Goal: Task Accomplishment & Management: Manage account settings

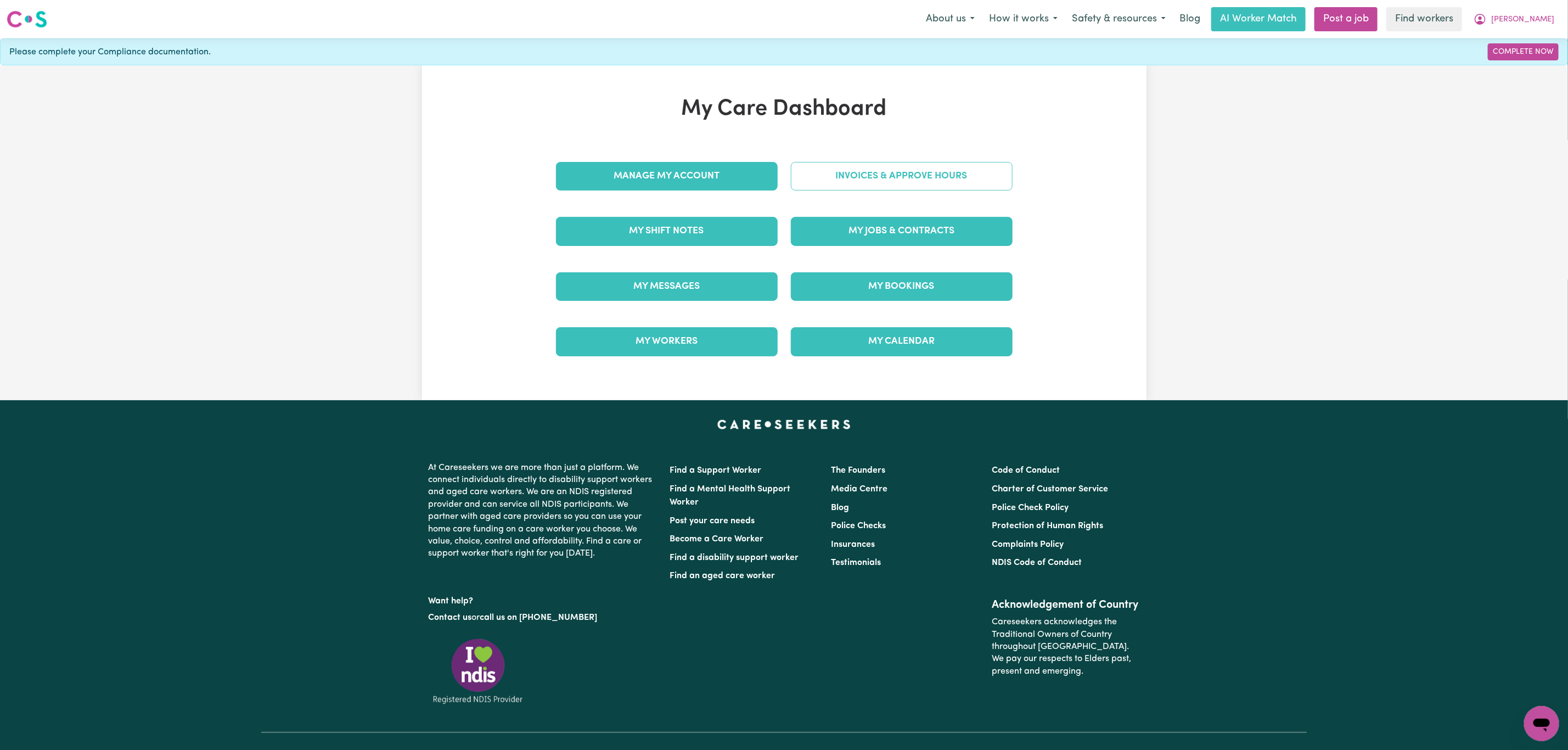
click at [884, 176] on link "Invoices & Approve Hours" at bounding box center [901, 176] width 222 height 29
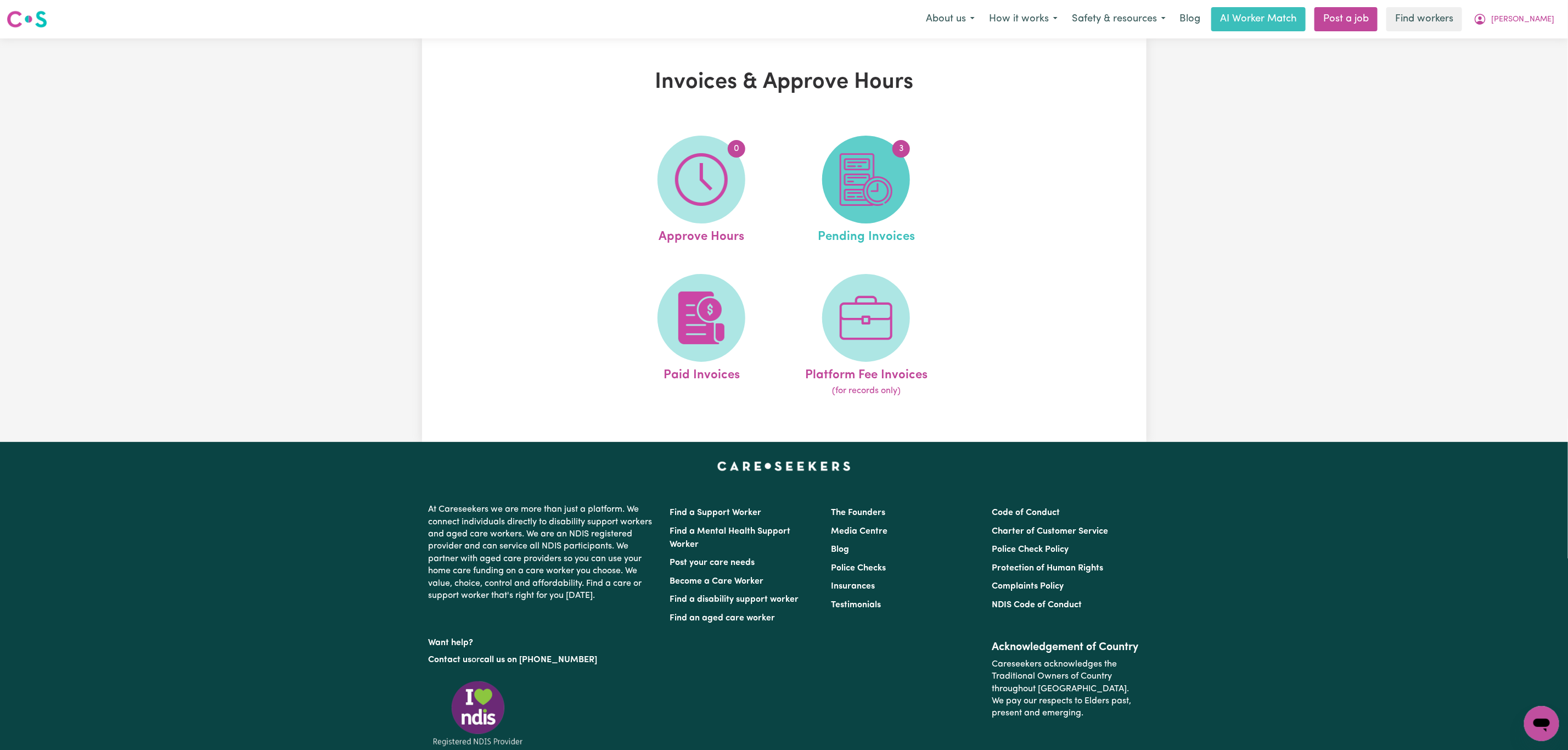
click at [870, 188] on img at bounding box center [866, 180] width 53 height 53
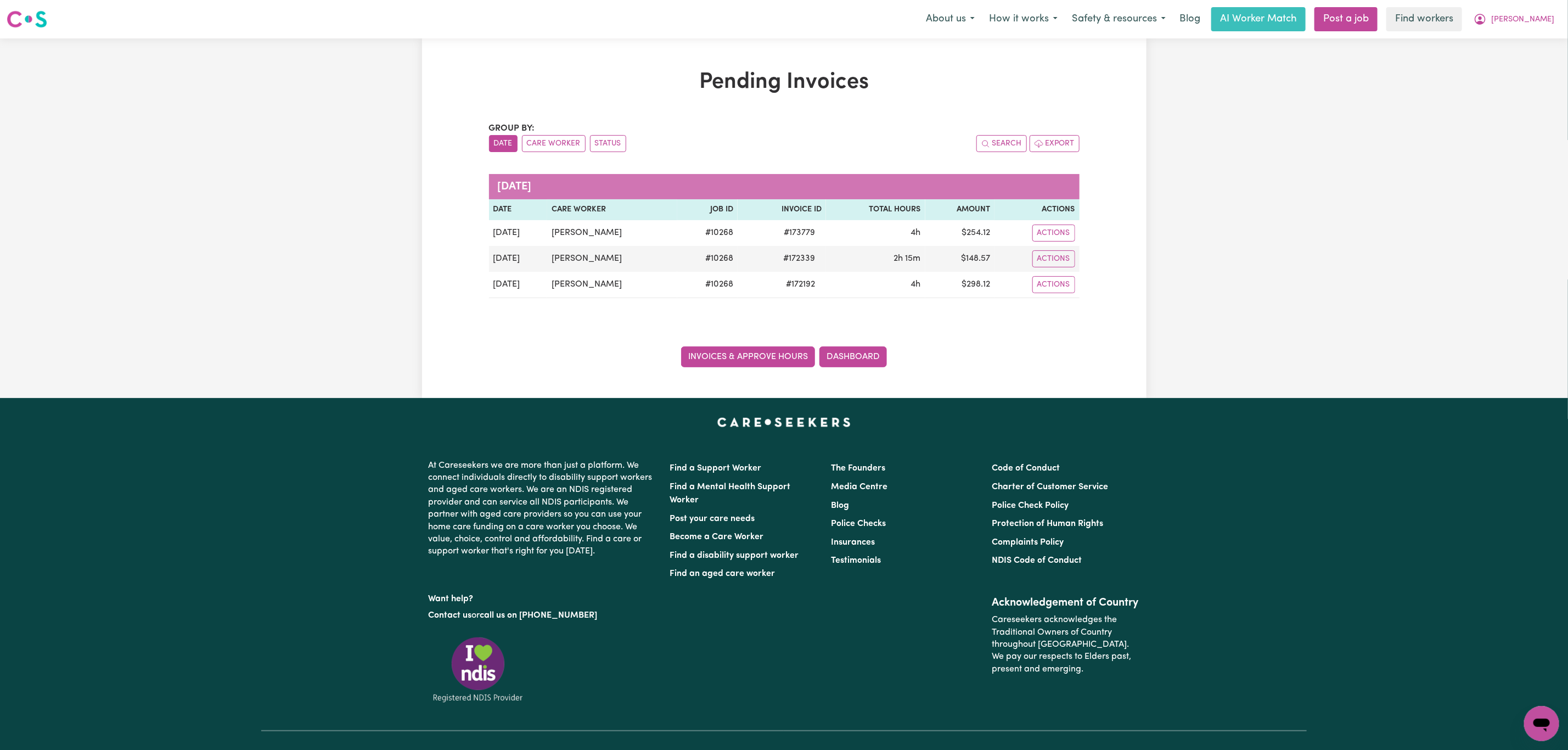
click at [704, 360] on link "Invoices & Approve Hours" at bounding box center [748, 357] width 134 height 21
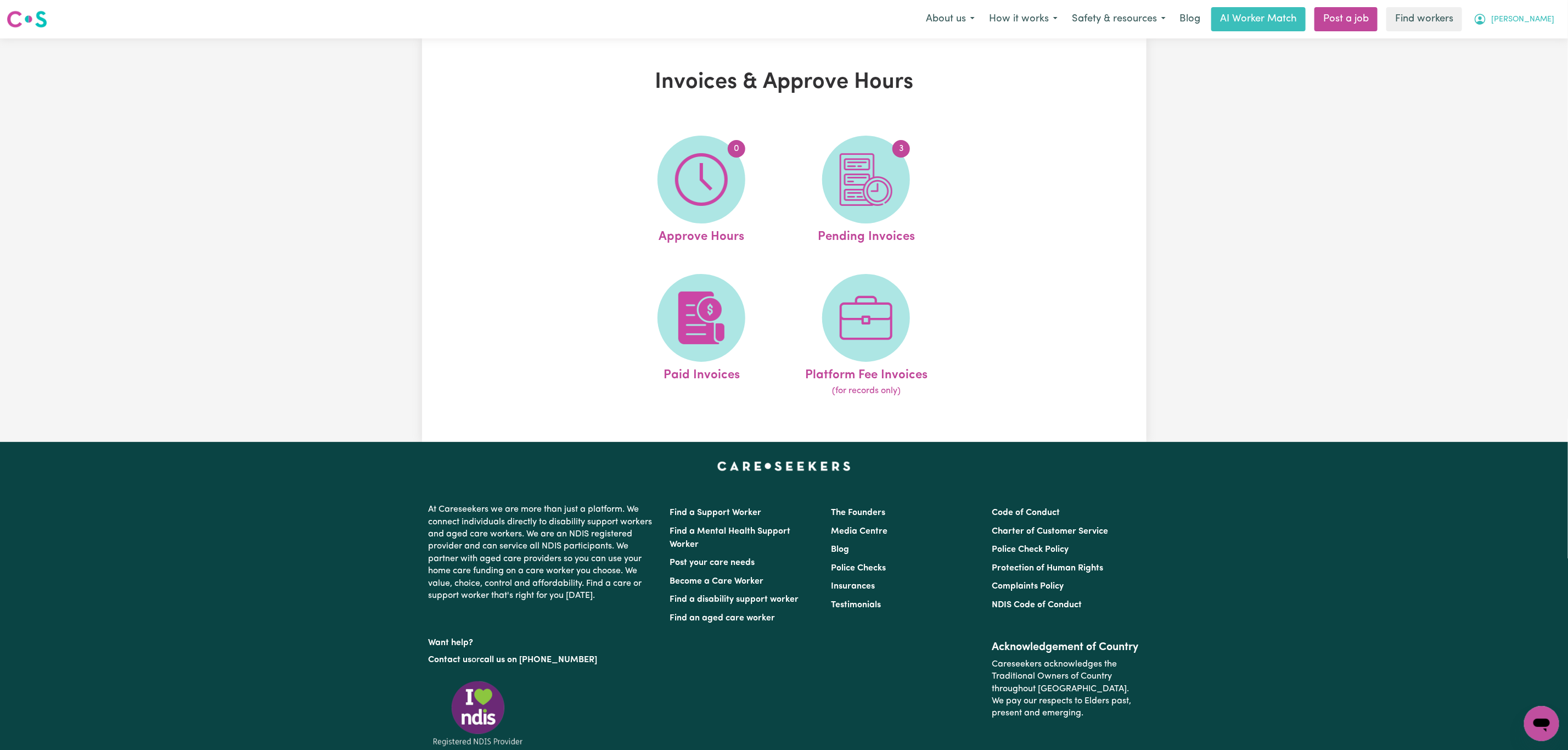
click at [1530, 12] on button "[PERSON_NAME]" at bounding box center [1514, 19] width 95 height 23
click at [1531, 59] on link "Logout" at bounding box center [1517, 63] width 86 height 21
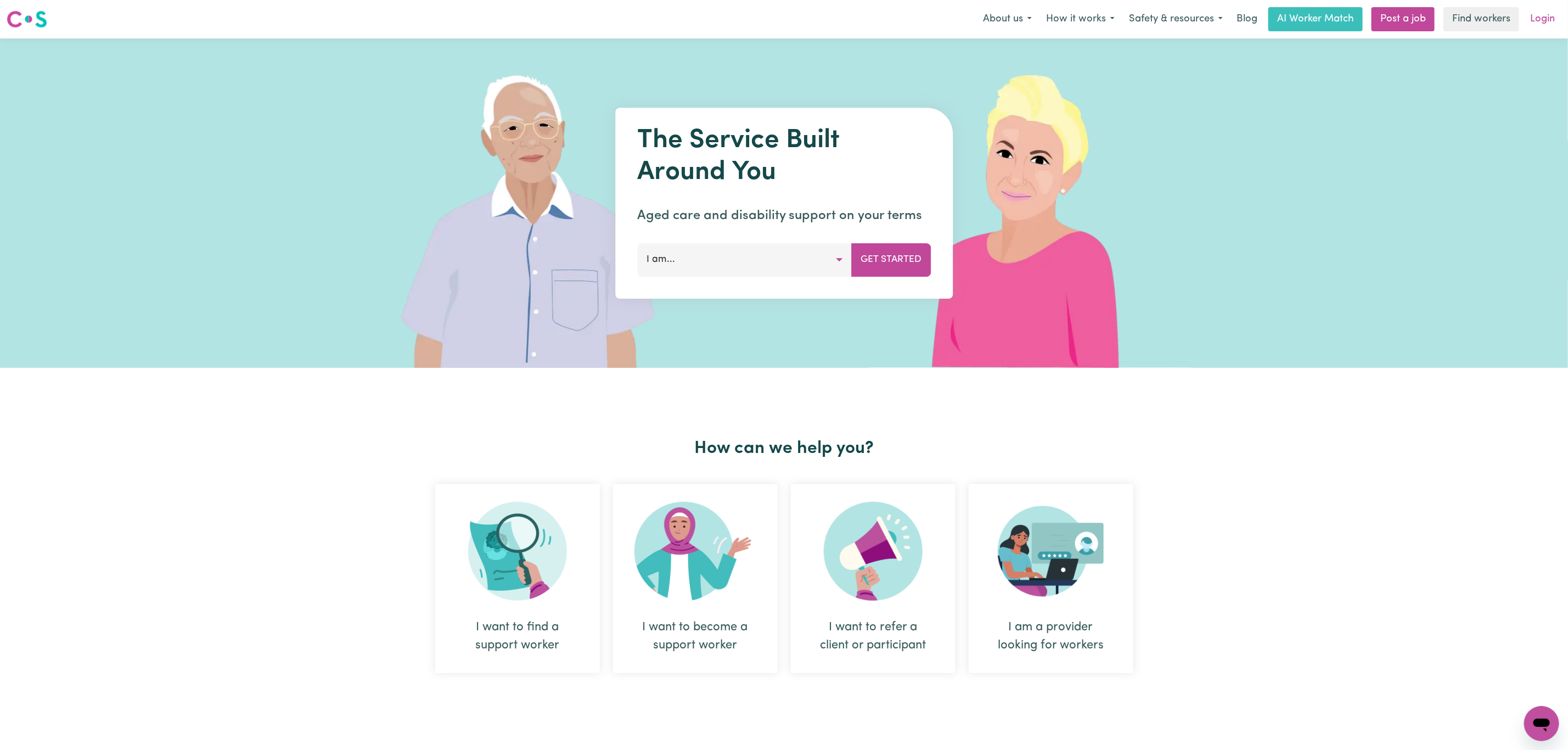
click at [1561, 10] on link "Login" at bounding box center [1542, 19] width 38 height 24
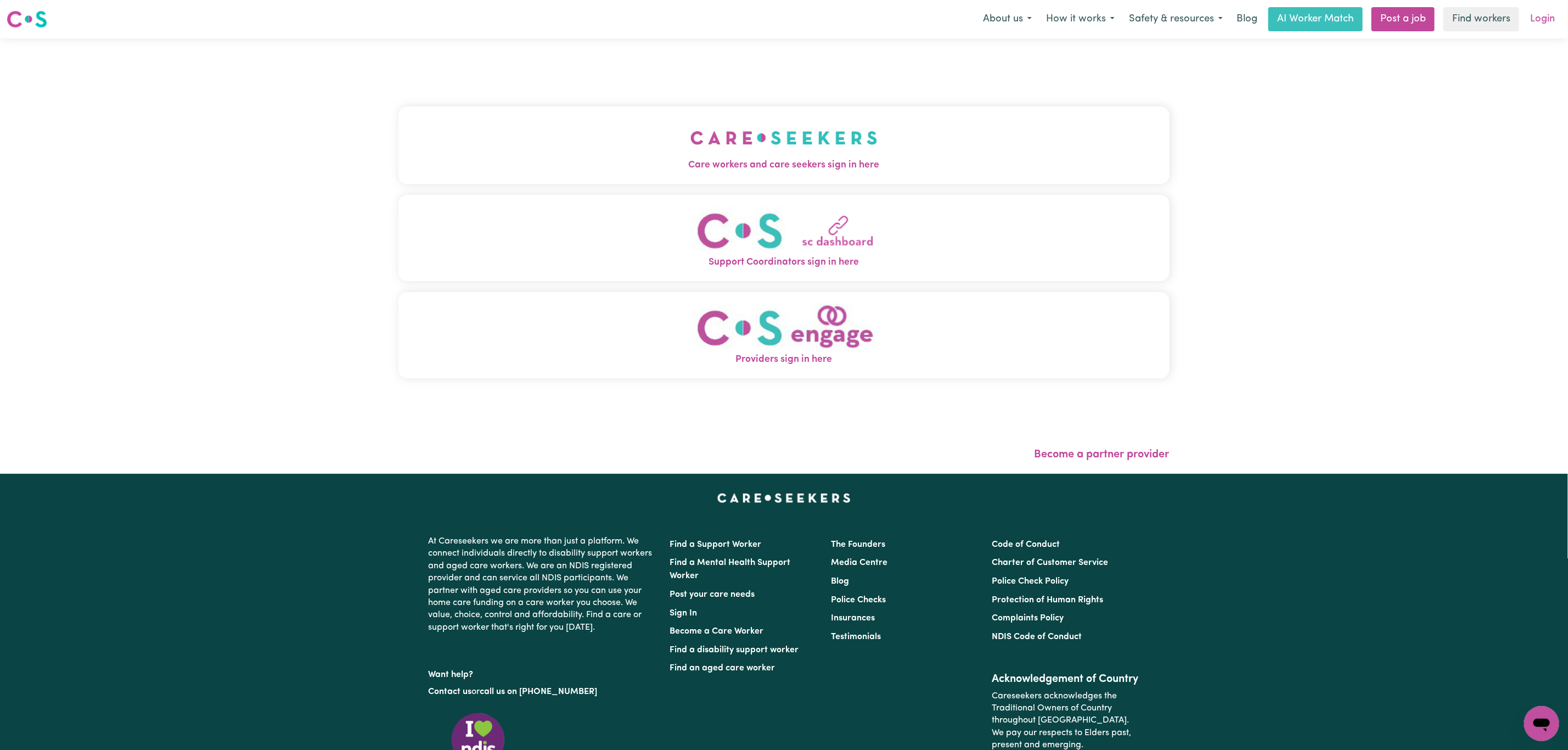
click at [1533, 26] on link "Login" at bounding box center [1542, 19] width 38 height 24
click at [876, 159] on span "Care workers and care seekers sign in here" at bounding box center [784, 165] width 771 height 14
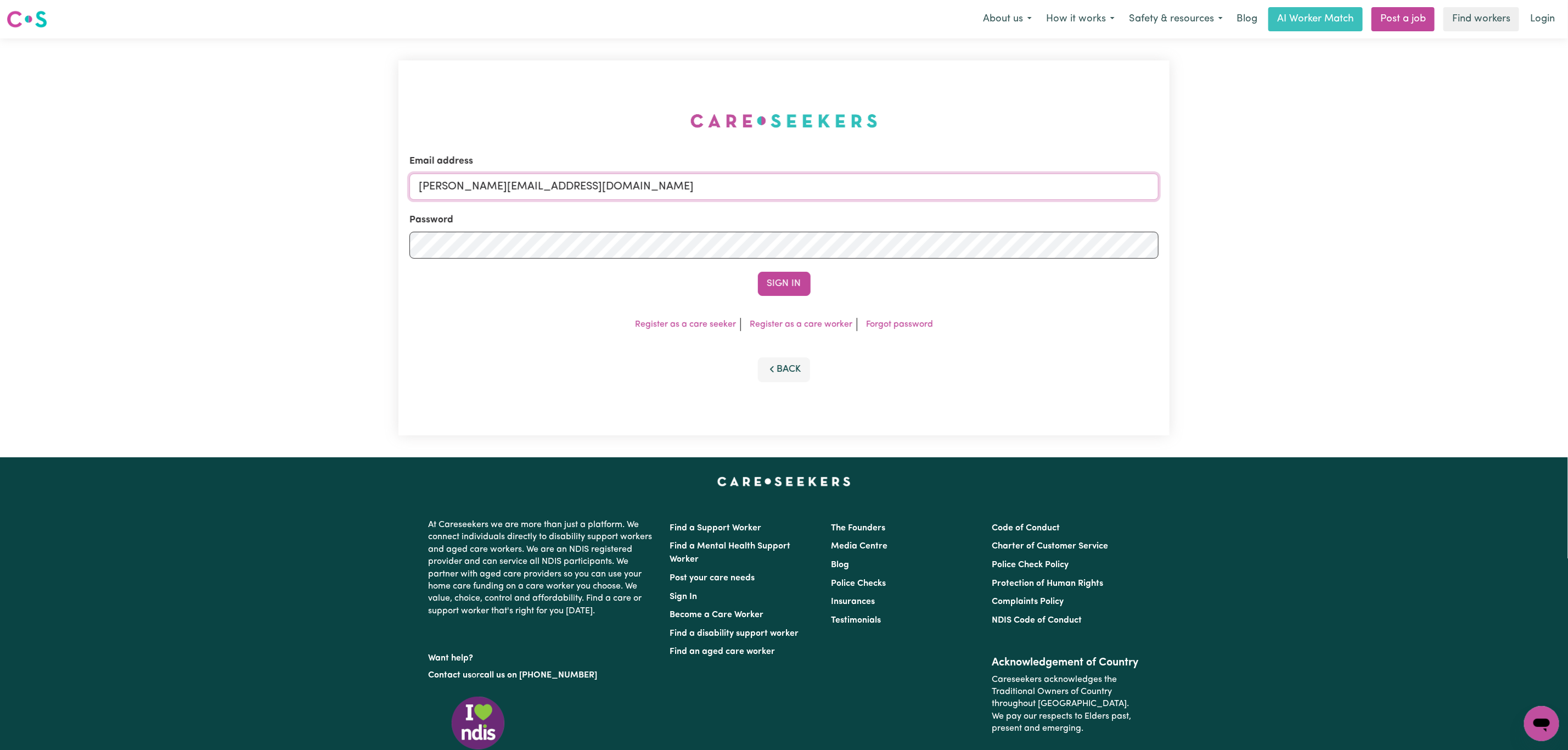
click at [613, 181] on input "[PERSON_NAME][EMAIL_ADDRESS][DOMAIN_NAME]" at bounding box center [784, 186] width 749 height 26
drag, startPoint x: 475, startPoint y: 188, endPoint x: 823, endPoint y: 219, distance: 349.4
click at [823, 219] on form "Email address [EMAIL_ADDRESS][PERSON_NAME][DOMAIN_NAME] Password Sign In" at bounding box center [784, 225] width 749 height 142
type input "[EMAIL_ADDRESS][DOMAIN_NAME]"
click at [789, 274] on button "Sign In" at bounding box center [784, 284] width 53 height 24
